Goal: Information Seeking & Learning: Learn about a topic

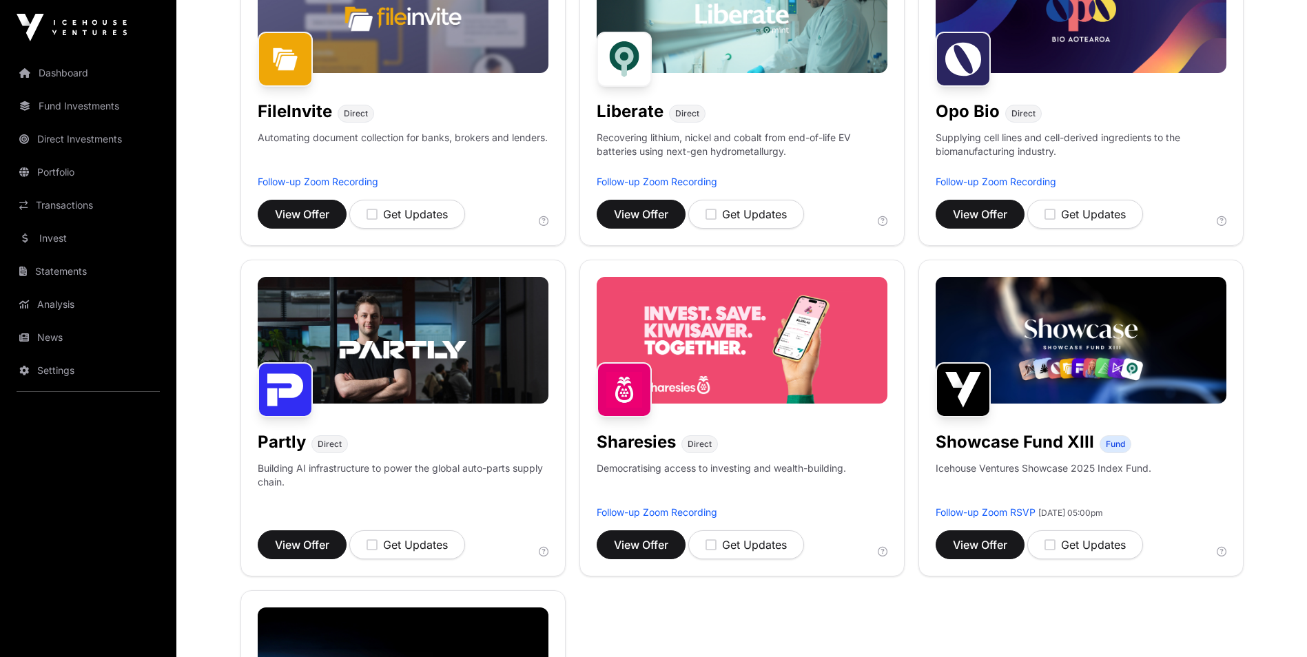
scroll to position [689, 0]
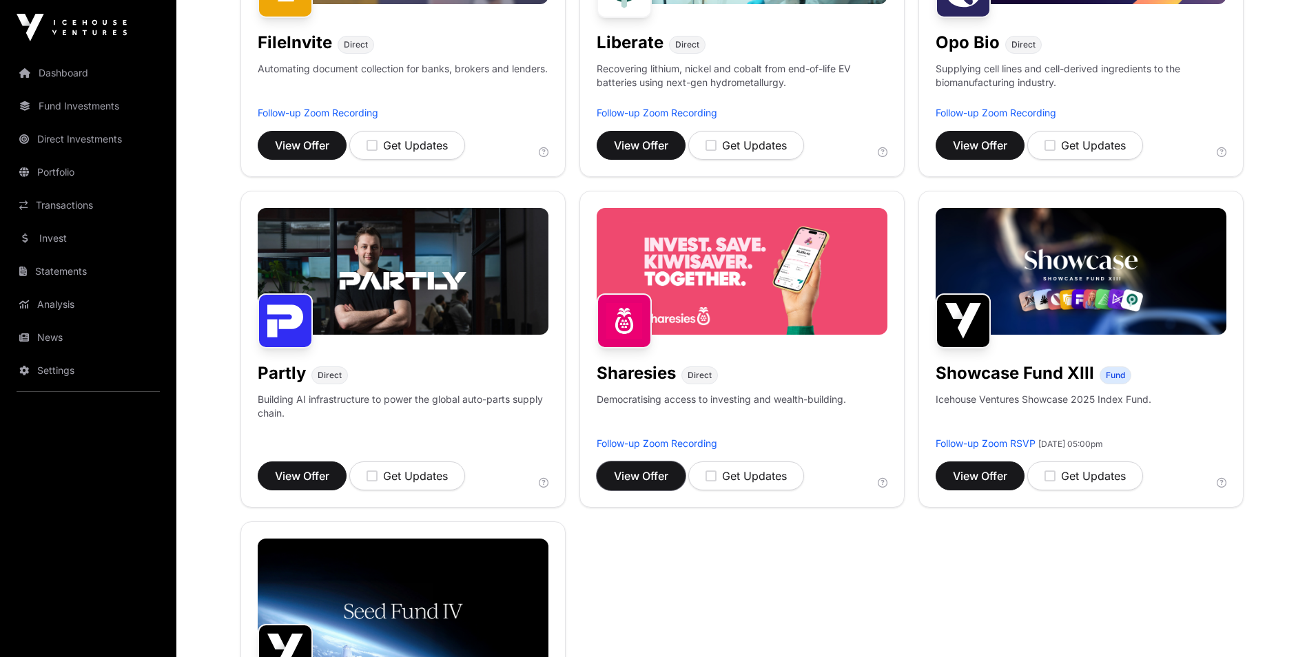
click at [649, 483] on span "View Offer" at bounding box center [641, 476] width 54 height 17
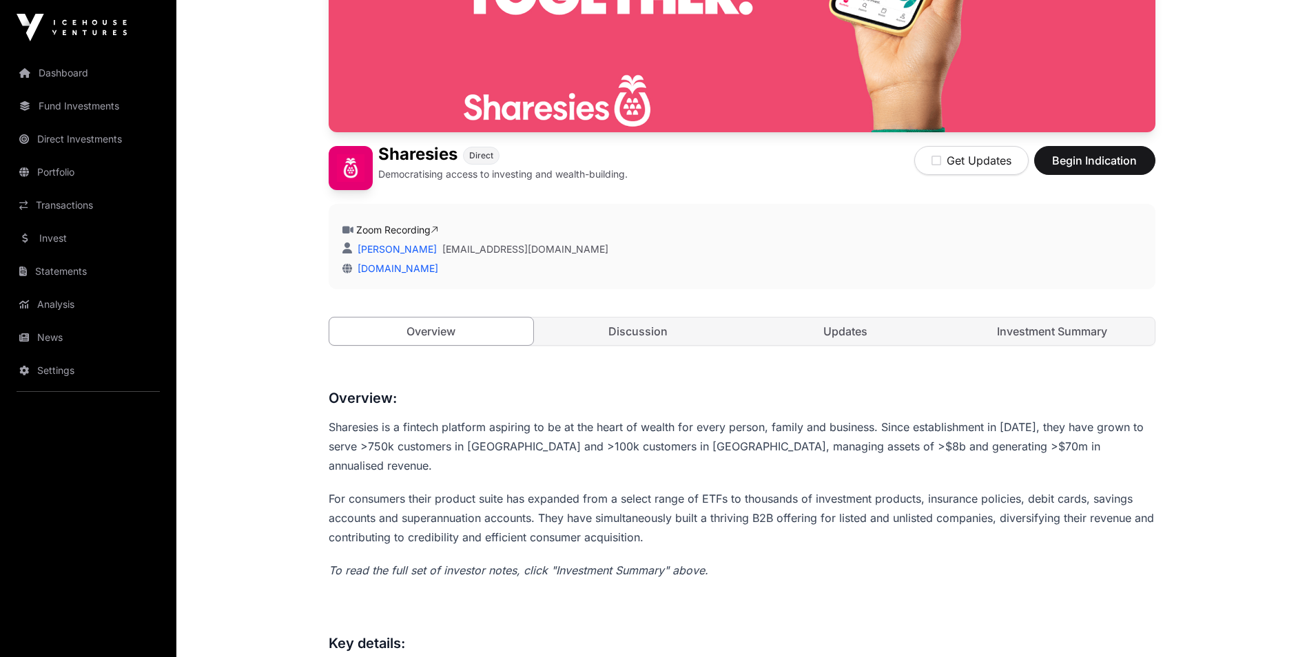
scroll to position [275, 0]
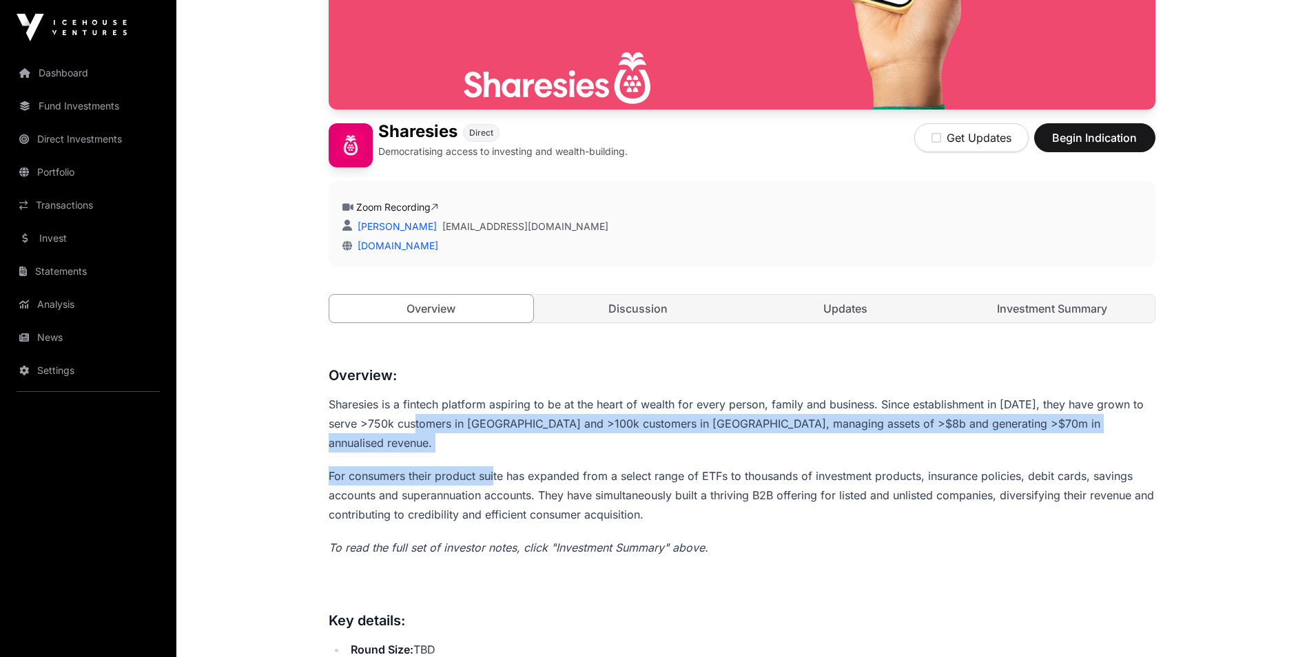
drag, startPoint x: 428, startPoint y: 421, endPoint x: 494, endPoint y: 435, distance: 67.4
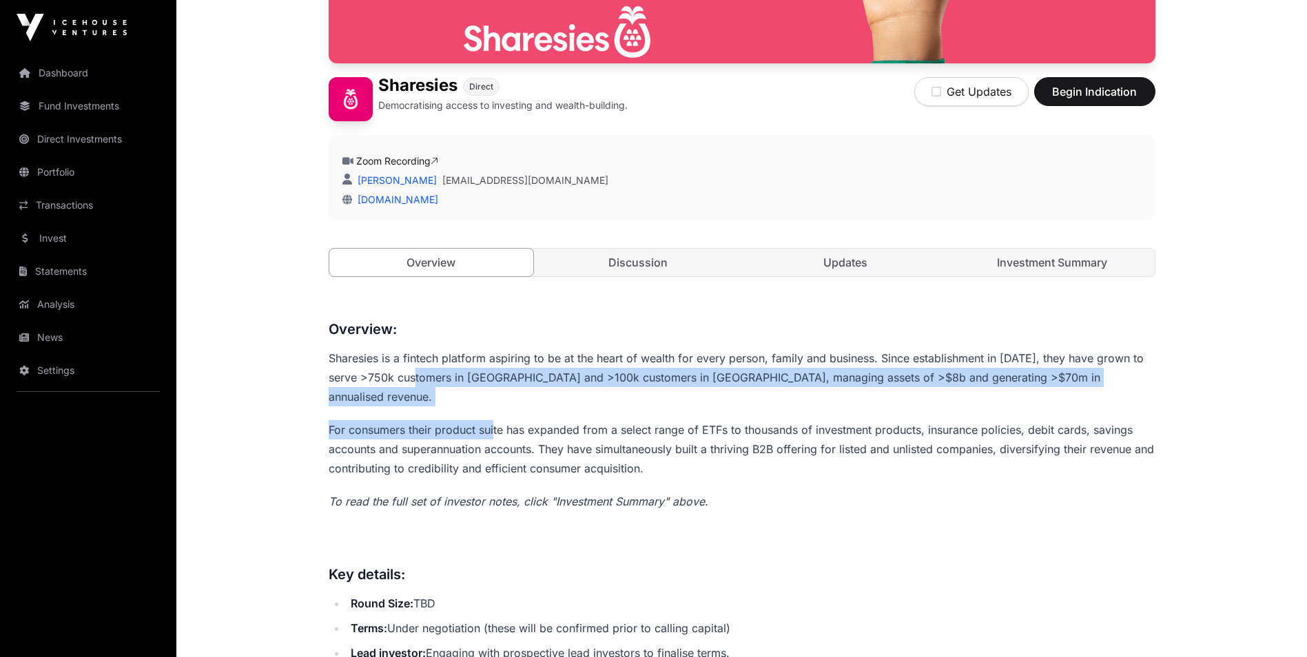
scroll to position [344, 0]
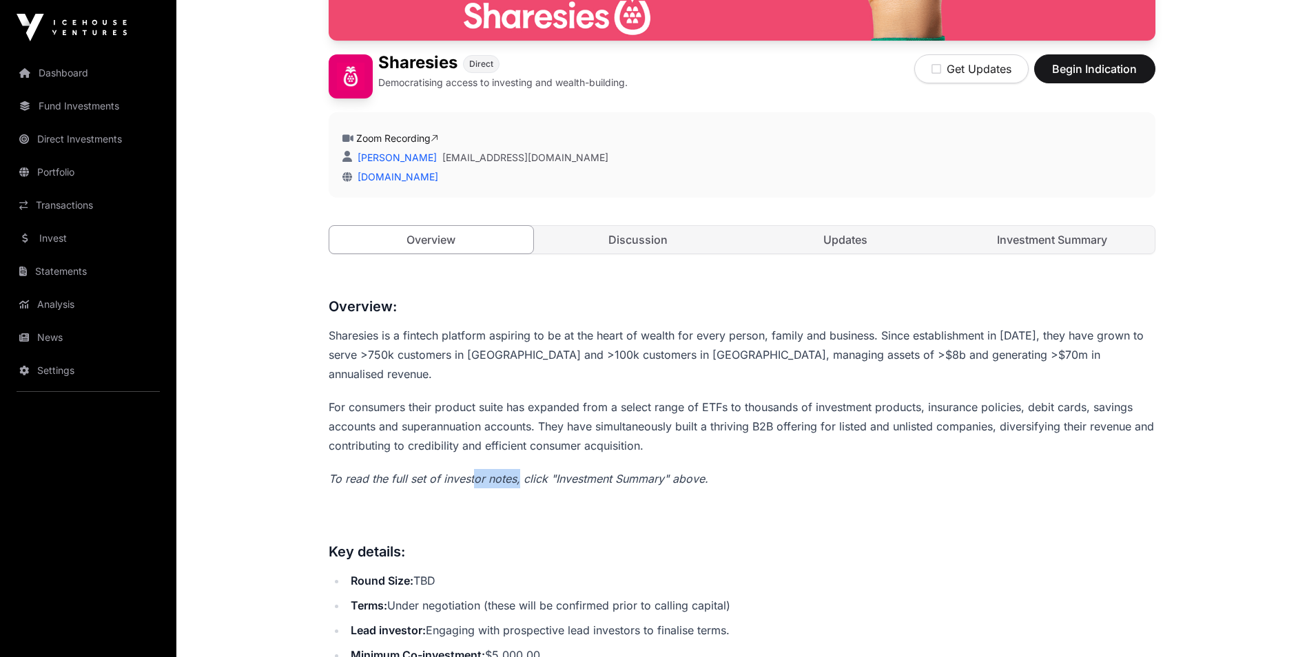
drag, startPoint x: 473, startPoint y: 459, endPoint x: 519, endPoint y: 459, distance: 46.1
click at [519, 472] on em "To read the full set of investor notes, click "Investment Summary" above." at bounding box center [518, 479] width 379 height 14
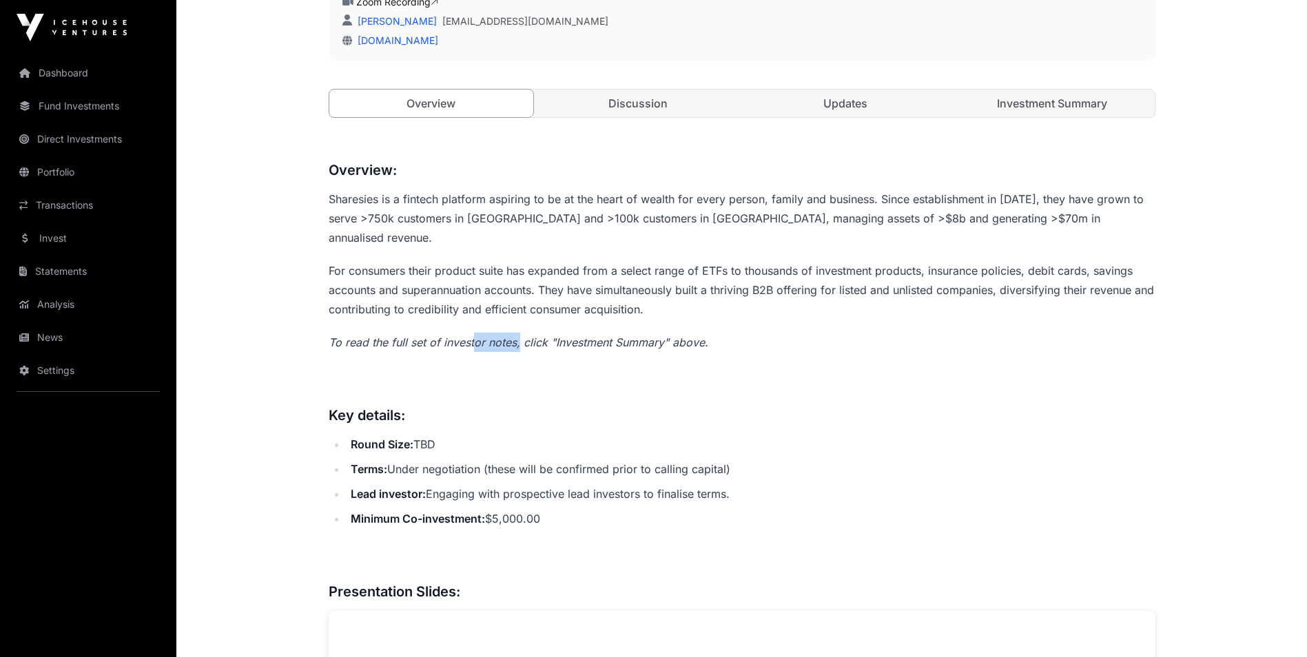
scroll to position [482, 0]
drag, startPoint x: 421, startPoint y: 449, endPoint x: 479, endPoint y: 448, distance: 57.9
click at [479, 458] on li "Terms: Under negotiation (these will be confirmed prior to calling capital)" at bounding box center [750, 467] width 809 height 19
drag, startPoint x: 479, startPoint y: 448, endPoint x: 483, endPoint y: 470, distance: 22.6
click at [483, 483] on li "Lead investor : Engaging with prospective lead investors to finalise terms." at bounding box center [750, 492] width 809 height 19
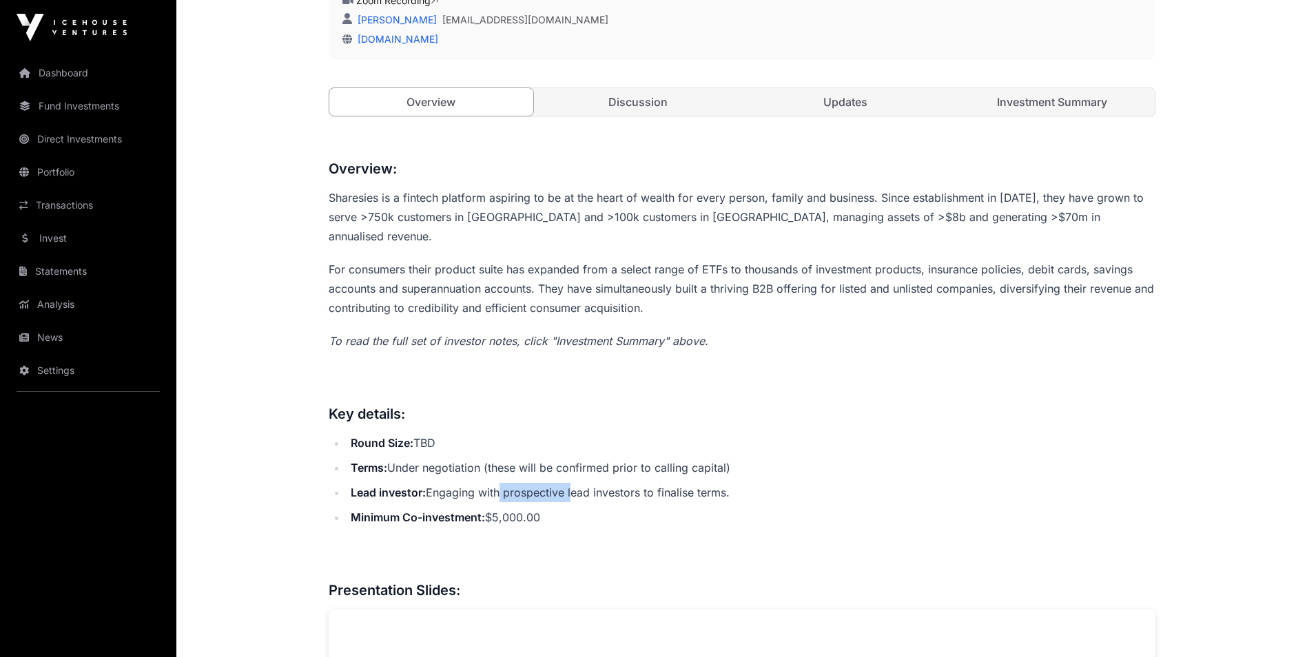
drag, startPoint x: 500, startPoint y: 471, endPoint x: 572, endPoint y: 478, distance: 72.6
click at [572, 483] on li "Lead investor : Engaging with prospective lead investors to finalise terms." at bounding box center [750, 492] width 809 height 19
drag, startPoint x: 572, startPoint y: 478, endPoint x: 586, endPoint y: 479, distance: 13.8
click at [585, 483] on li "Lead investor : Engaging with prospective lead investors to finalise terms." at bounding box center [750, 492] width 809 height 19
drag, startPoint x: 615, startPoint y: 473, endPoint x: 568, endPoint y: 472, distance: 46.9
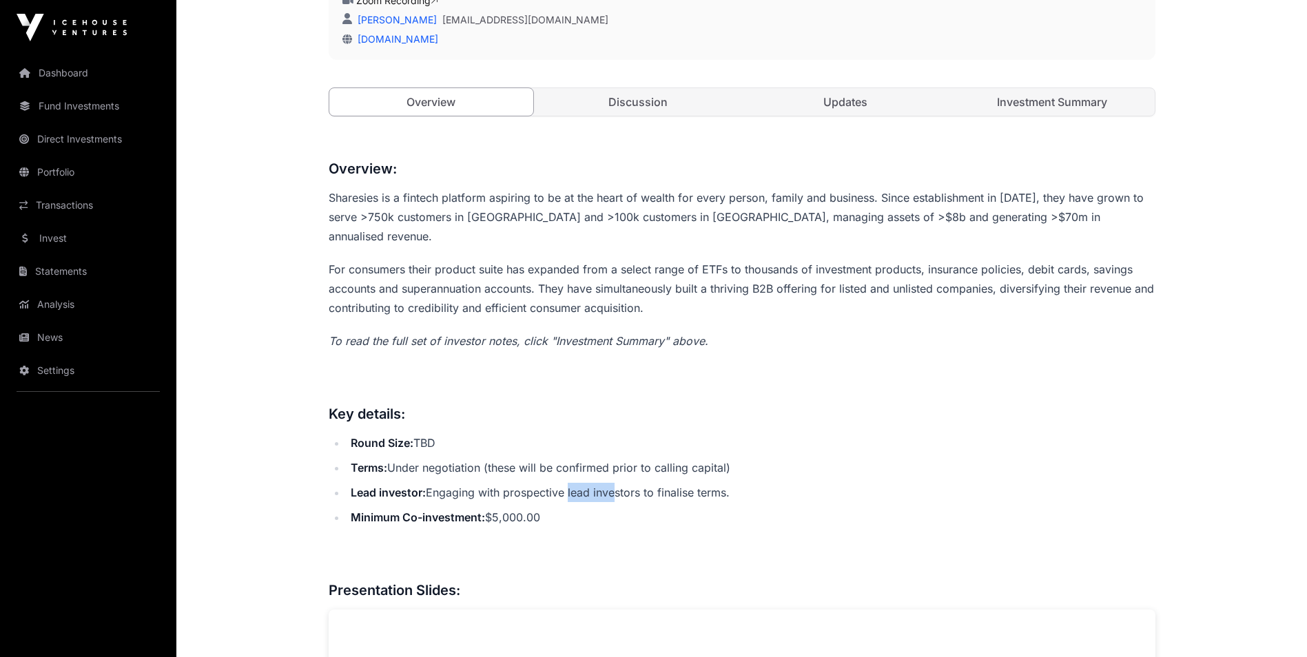
click at [568, 483] on li "Lead investor : Engaging with prospective lead investors to finalise terms." at bounding box center [750, 492] width 809 height 19
drag, startPoint x: 568, startPoint y: 472, endPoint x: 488, endPoint y: 470, distance: 80.6
click at [488, 483] on li "Lead investor : Engaging with prospective lead investors to finalise terms." at bounding box center [750, 492] width 809 height 19
drag, startPoint x: 525, startPoint y: 468, endPoint x: 579, endPoint y: 473, distance: 54.6
click at [579, 483] on li "Lead investor : Engaging with prospective lead investors to finalise terms." at bounding box center [750, 492] width 809 height 19
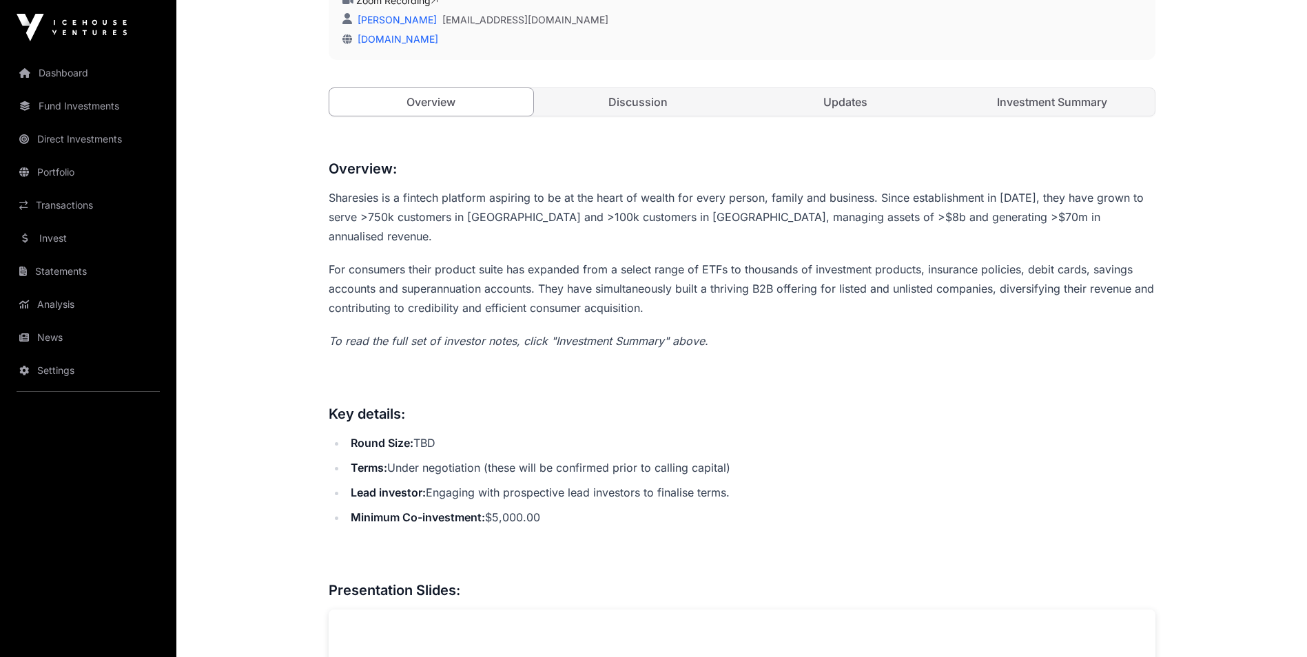
drag, startPoint x: 579, startPoint y: 473, endPoint x: 629, endPoint y: 497, distance: 54.8
click at [629, 508] on li "Minimum Co-investment: $5,000.00" at bounding box center [750, 517] width 809 height 19
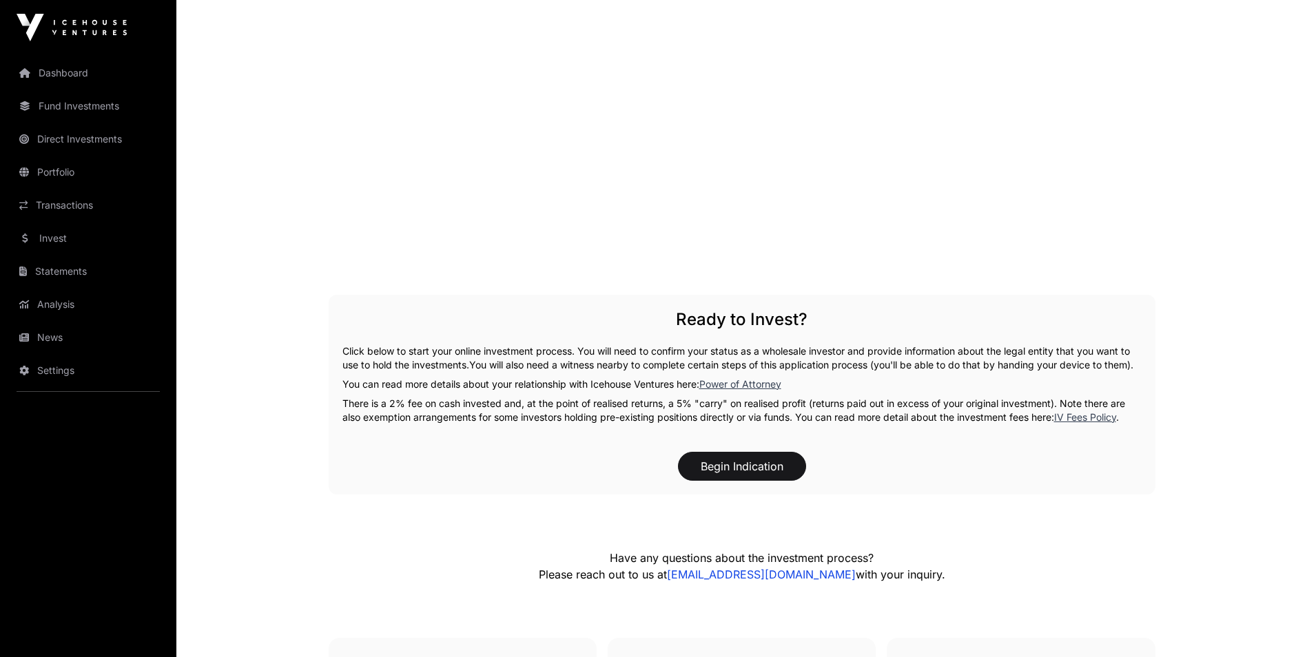
scroll to position [2479, 0]
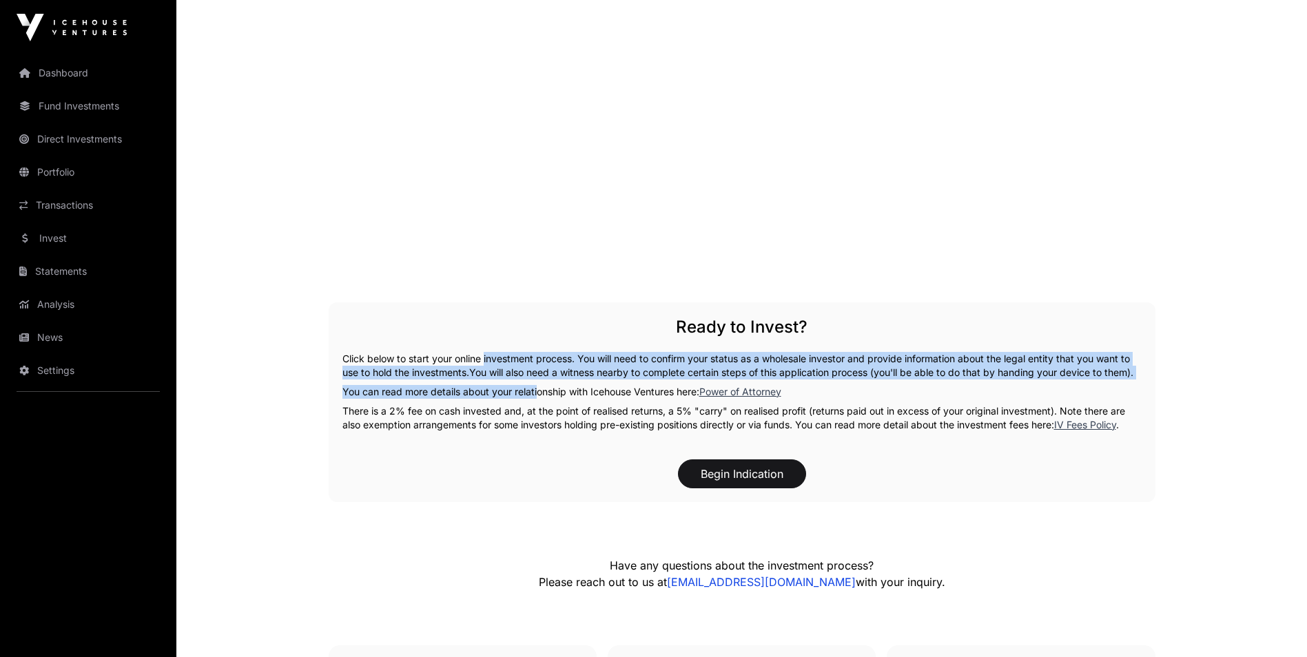
drag, startPoint x: 483, startPoint y: 342, endPoint x: 535, endPoint y: 389, distance: 70.2
click at [535, 389] on div "Ready to Invest? Click below to start your online investment process. You will …" at bounding box center [742, 402] width 826 height 200
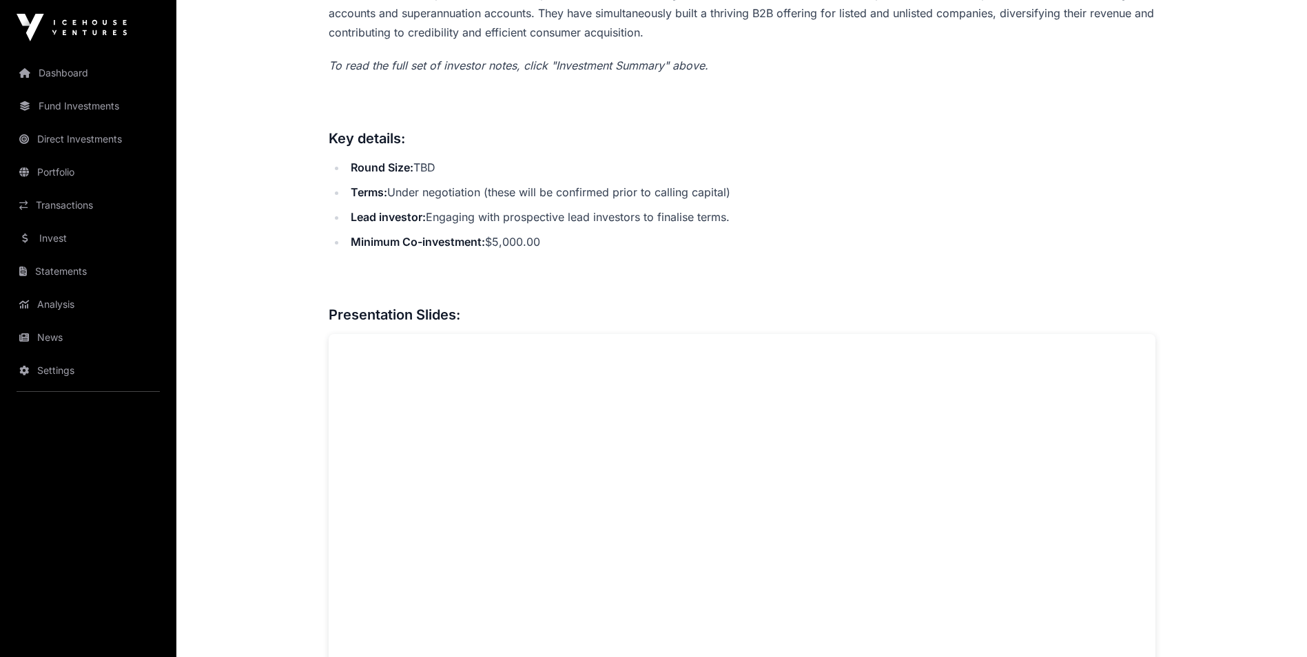
scroll to position [482, 0]
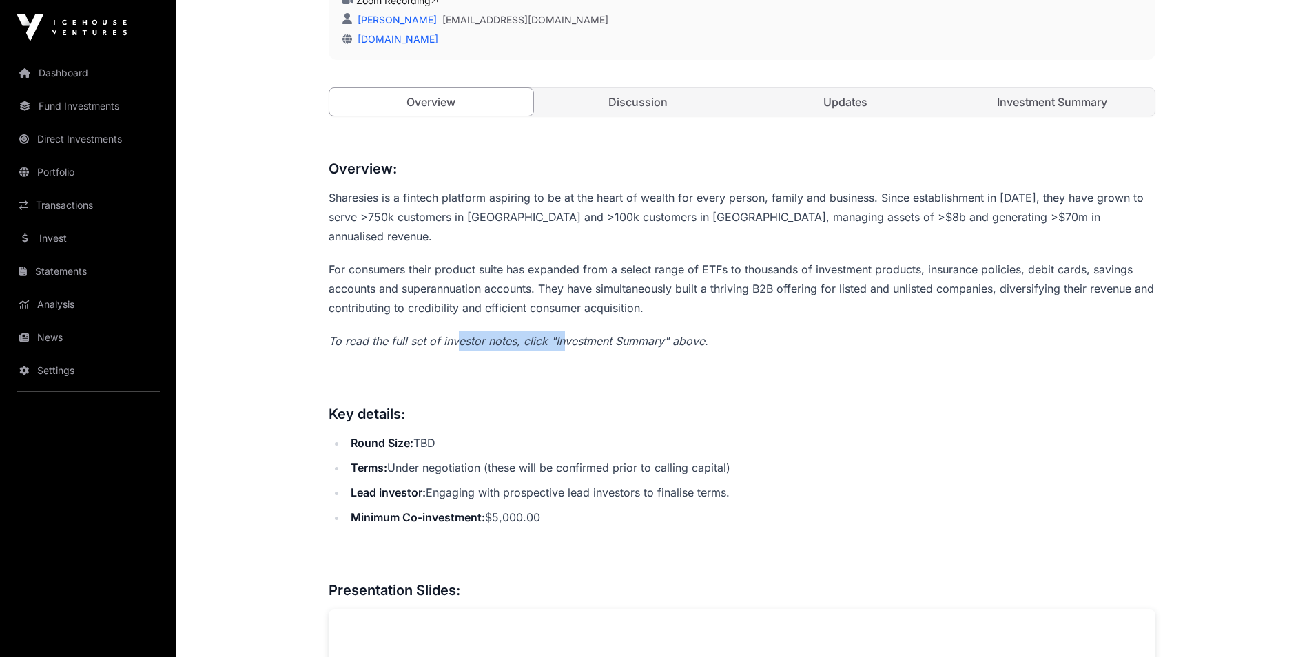
drag, startPoint x: 461, startPoint y: 319, endPoint x: 561, endPoint y: 320, distance: 99.2
click at [561, 334] on em "To read the full set of investor notes, click "Investment Summary" above." at bounding box center [518, 341] width 379 height 14
drag, startPoint x: 561, startPoint y: 320, endPoint x: 603, endPoint y: 324, distance: 42.9
click at [603, 334] on em "To read the full set of investor notes, click "Investment Summary" above." at bounding box center [518, 341] width 379 height 14
drag, startPoint x: 413, startPoint y: 426, endPoint x: 430, endPoint y: 424, distance: 18.1
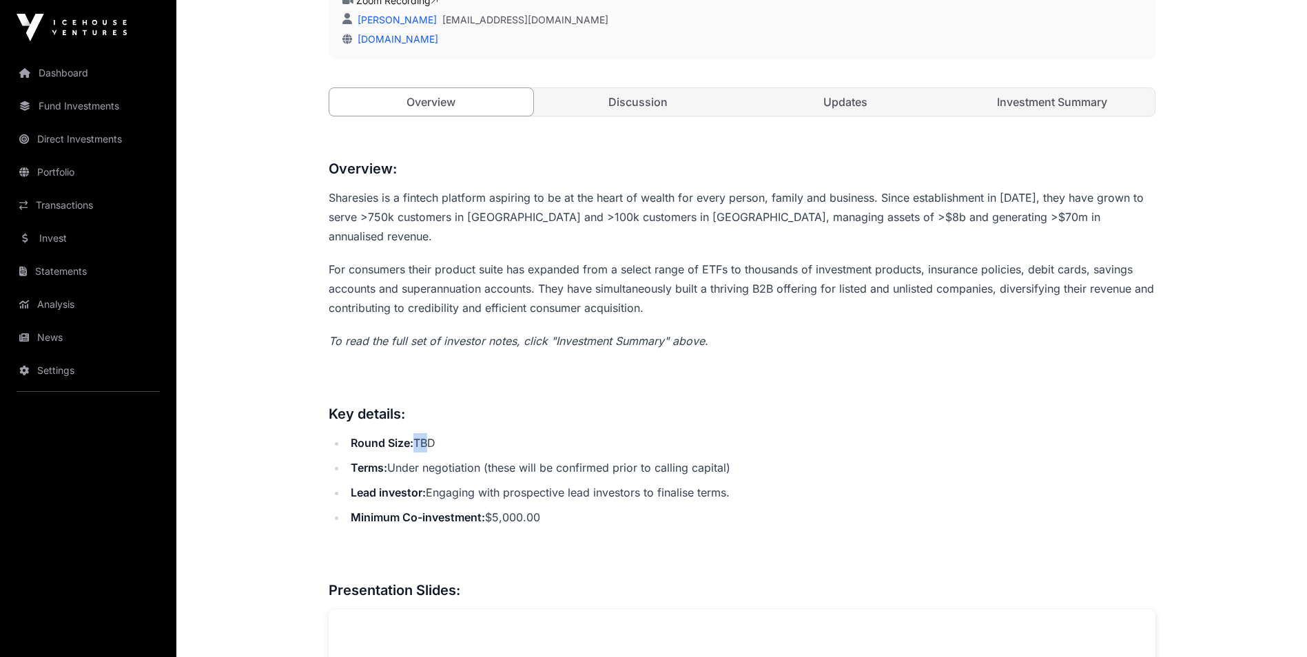
click at [430, 433] on li "Round Size: TBD" at bounding box center [750, 442] width 809 height 19
drag, startPoint x: 430, startPoint y: 424, endPoint x: 414, endPoint y: 446, distance: 28.1
click at [414, 458] on li "Terms: Under negotiation (these will be confirmed prior to calling capital)" at bounding box center [750, 467] width 809 height 19
drag, startPoint x: 411, startPoint y: 448, endPoint x: 501, endPoint y: 448, distance: 89.5
click at [501, 458] on li "Terms: Under negotiation (these will be confirmed prior to calling capital)" at bounding box center [750, 467] width 809 height 19
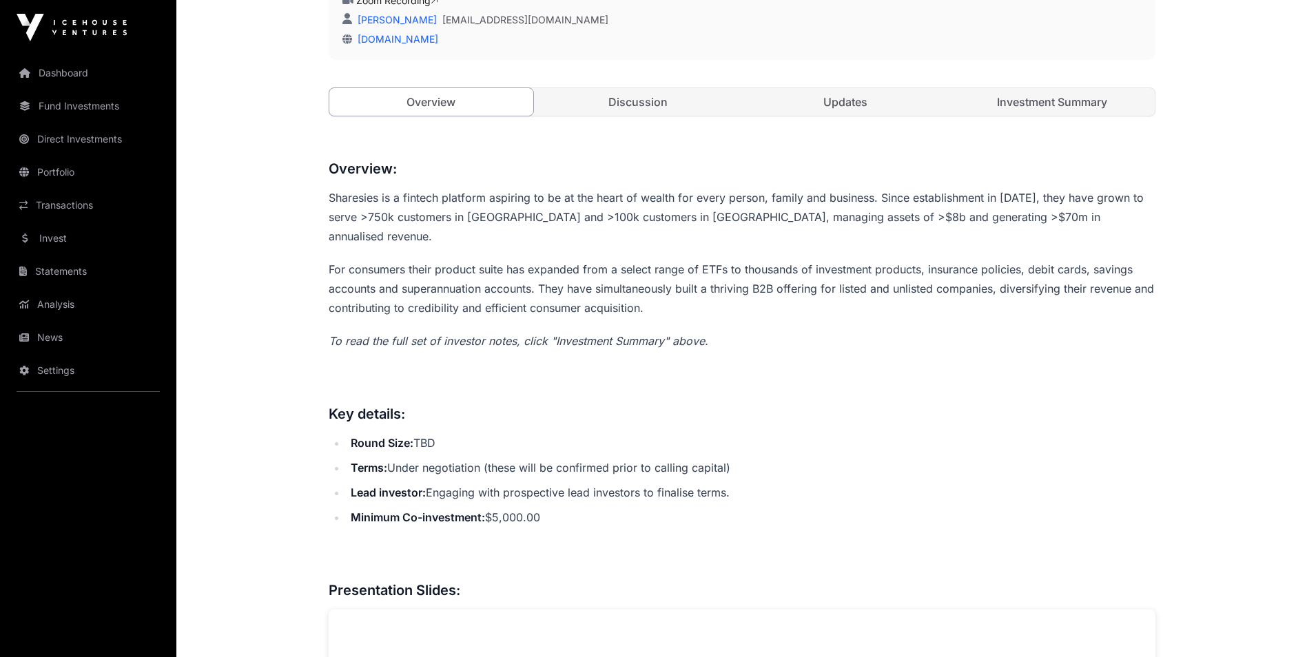
drag, startPoint x: 501, startPoint y: 448, endPoint x: 584, endPoint y: 450, distance: 83.4
click at [584, 458] on li "Terms: Under negotiation (these will be confirmed prior to calling capital)" at bounding box center [750, 467] width 809 height 19
drag, startPoint x: 629, startPoint y: 444, endPoint x: 521, endPoint y: 444, distance: 108.1
click at [521, 458] on li "Terms: Under negotiation (these will be confirmed prior to calling capital)" at bounding box center [750, 467] width 809 height 19
drag, startPoint x: 521, startPoint y: 444, endPoint x: 433, endPoint y: 470, distance: 92.4
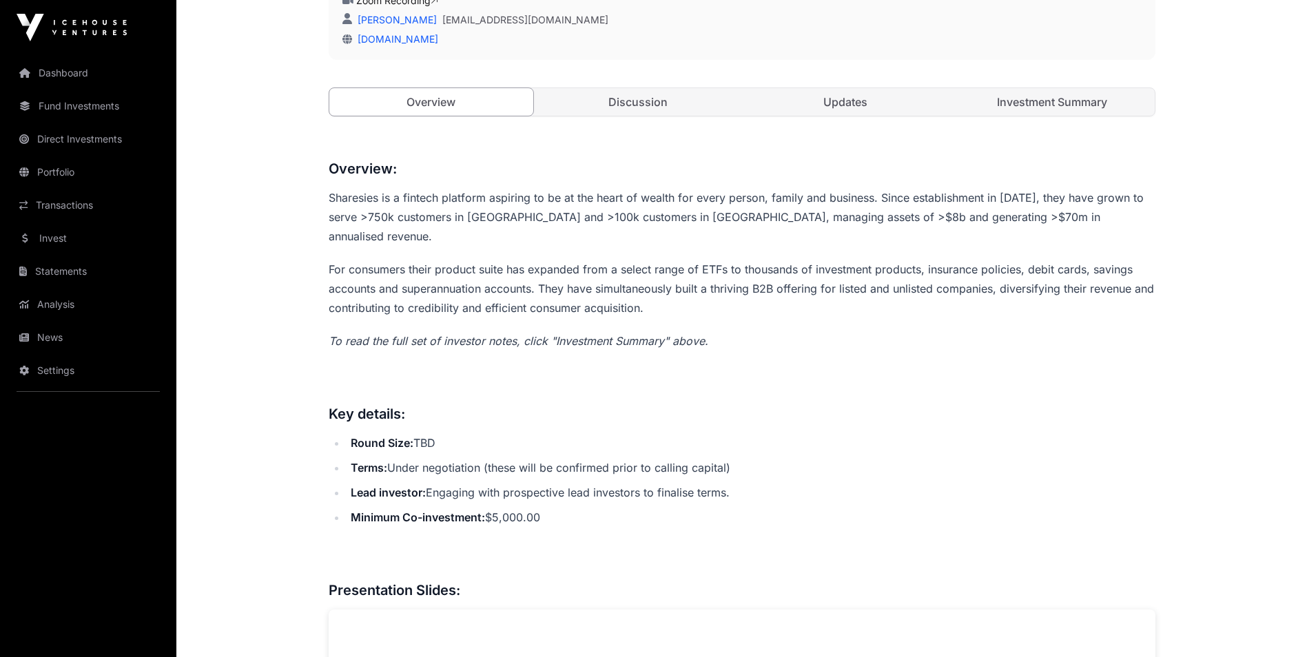
click at [431, 483] on li "Lead investor : Engaging with prospective lead investors to finalise terms." at bounding box center [750, 492] width 809 height 19
drag, startPoint x: 415, startPoint y: 470, endPoint x: 516, endPoint y: 475, distance: 101.4
click at [516, 483] on li "Lead investor : Engaging with prospective lead investors to finalise terms." at bounding box center [750, 492] width 809 height 19
drag, startPoint x: 516, startPoint y: 475, endPoint x: 605, endPoint y: 475, distance: 88.8
click at [598, 483] on li "Lead investor : Engaging with prospective lead investors to finalise terms." at bounding box center [750, 492] width 809 height 19
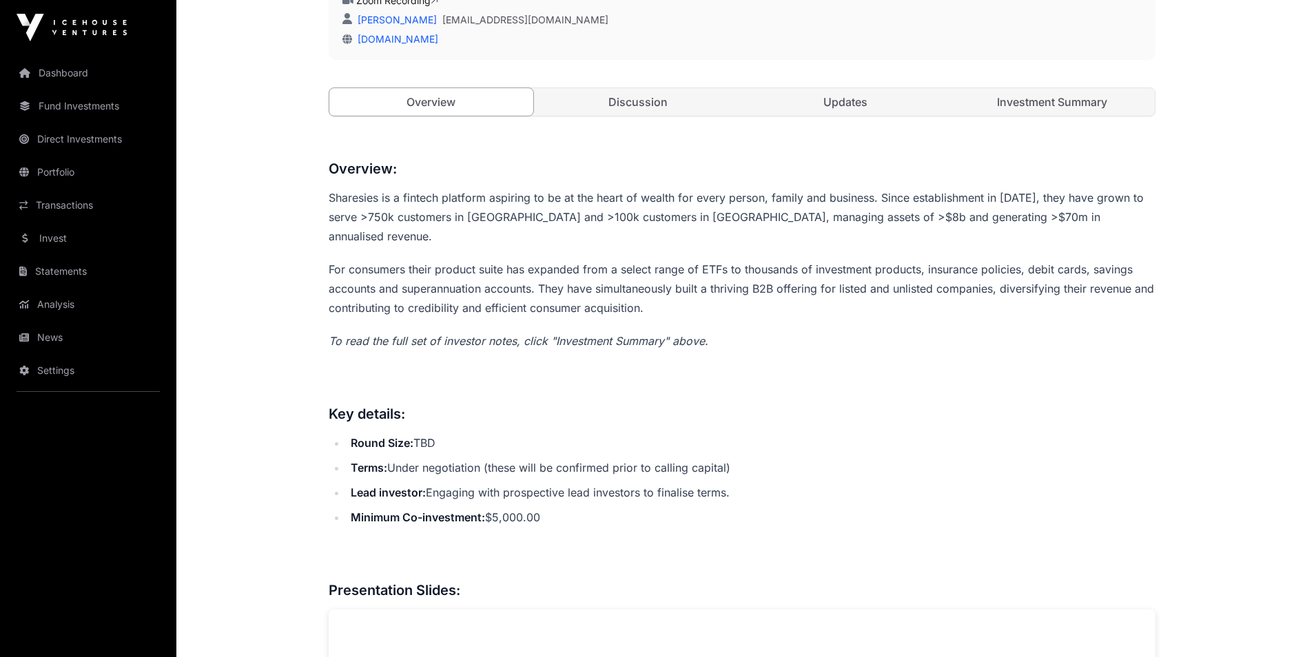
click at [996, 53] on div "Zoom Recording [PERSON_NAME] [EMAIL_ADDRESS][DOMAIN_NAME] [DOMAIN_NAME]" at bounding box center [742, 17] width 826 height 85
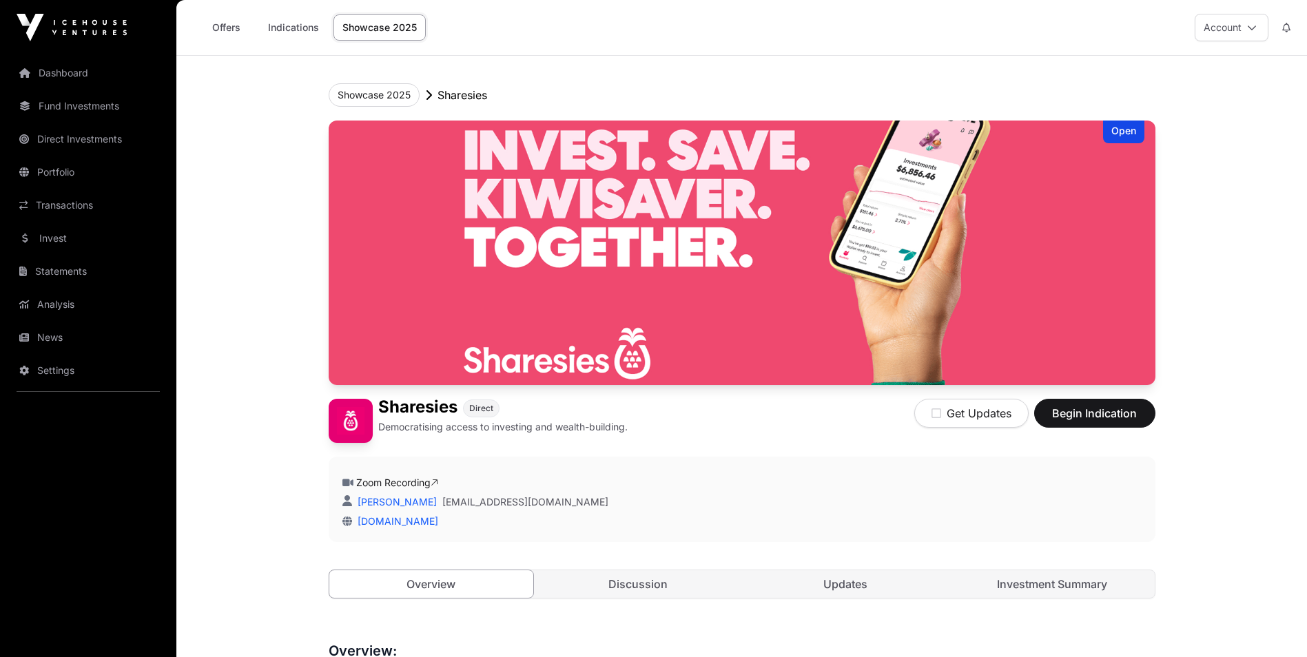
click at [70, 72] on link "Dashboard" at bounding box center [88, 73] width 154 height 30
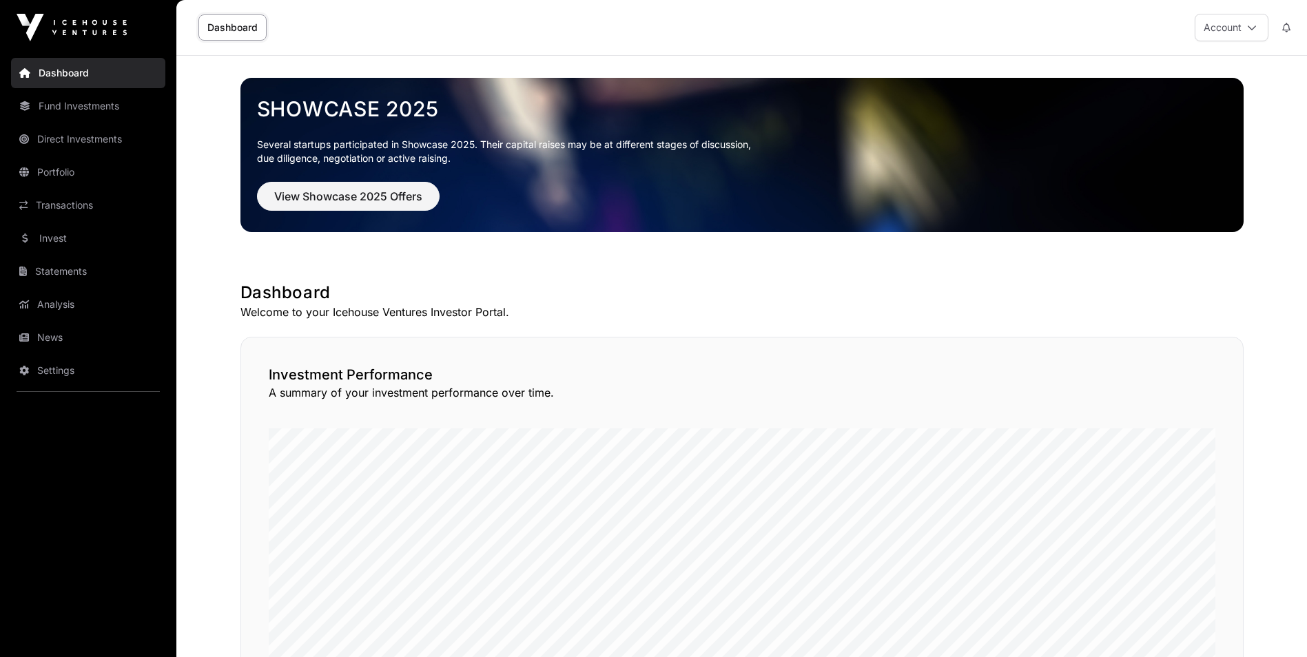
scroll to position [69, 0]
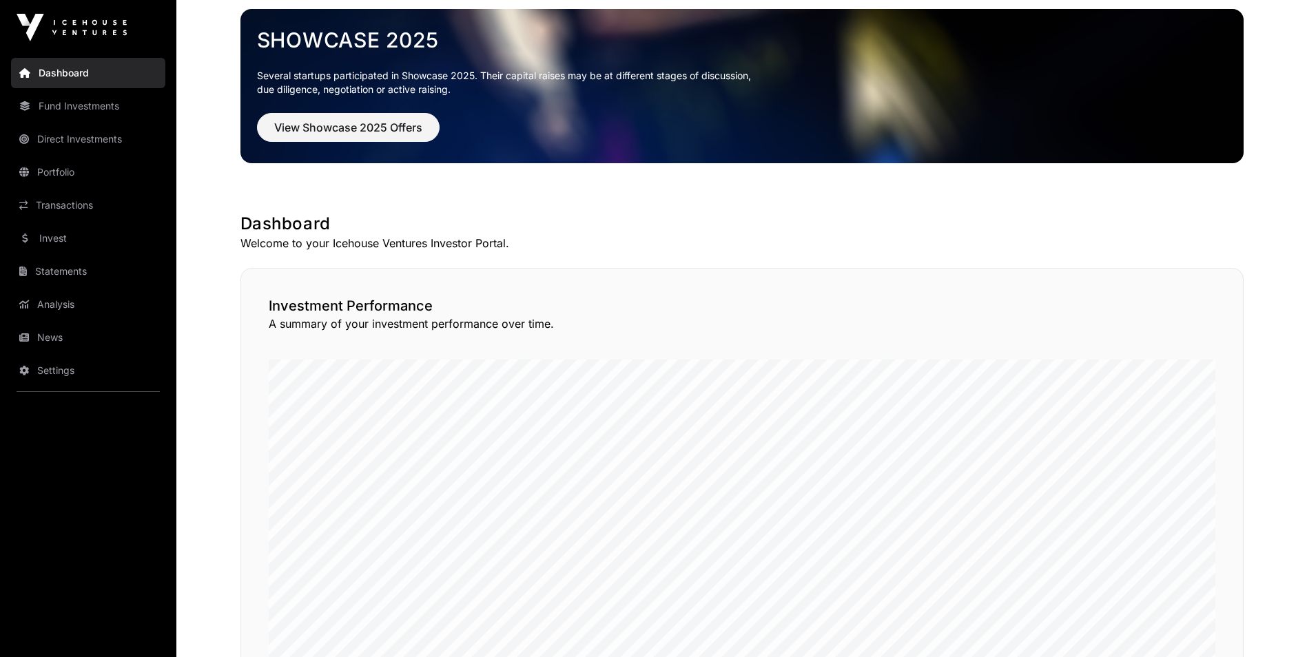
click at [79, 106] on link "Fund Investments" at bounding box center [88, 106] width 154 height 30
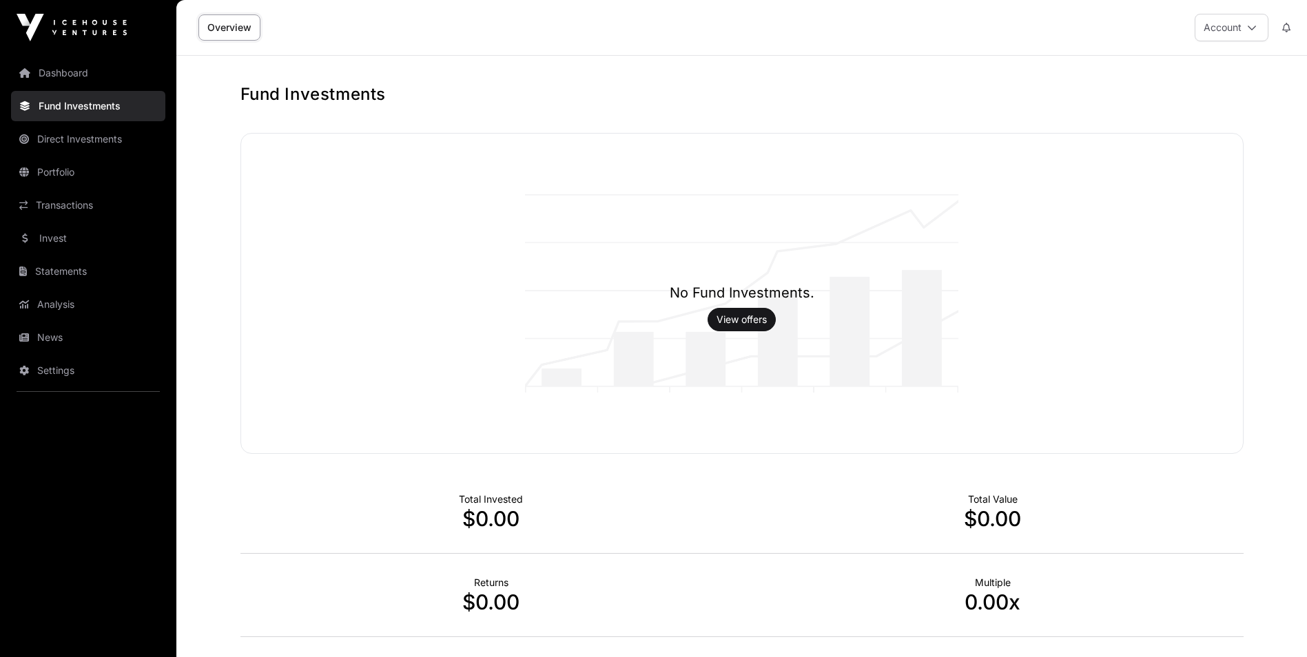
click at [69, 171] on link "Portfolio" at bounding box center [88, 172] width 154 height 30
